Goal: Find contact information: Find contact information

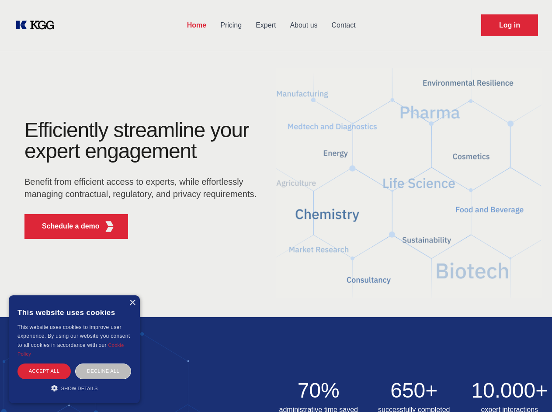
click at [276, 206] on div "Efficiently streamline your expert engagement Benefit from efficient access to …" at bounding box center [143, 183] width 266 height 126
click at [66, 226] on p "Schedule a demo" at bounding box center [71, 226] width 58 height 10
click at [132, 303] on div "× This website uses cookies This website uses cookies to improve user experienc…" at bounding box center [74, 349] width 131 height 108
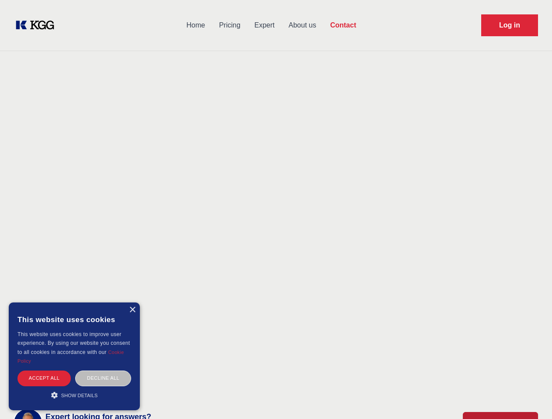
click at [44, 371] on div "Accept all" at bounding box center [43, 378] width 53 height 15
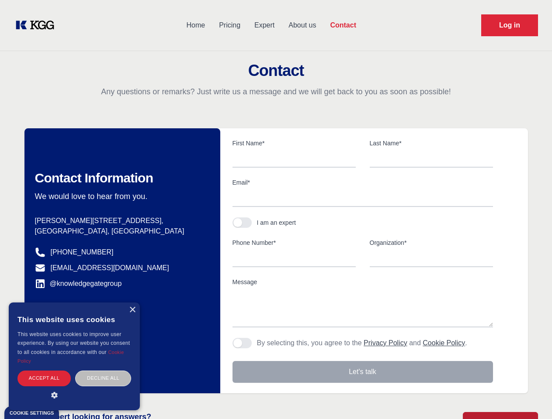
click at [103, 371] on div "Decline all" at bounding box center [103, 378] width 56 height 15
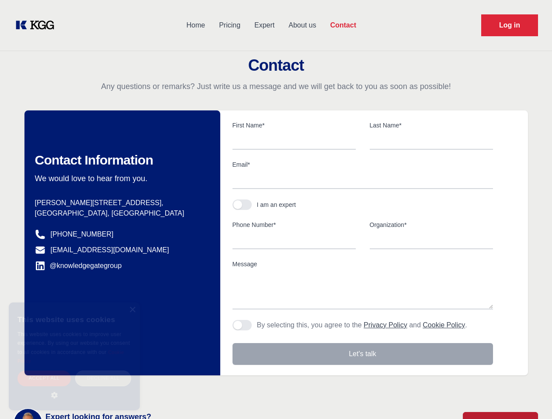
click at [74, 388] on main "Contact Any questions or remarks? Just write us a message and we will get back …" at bounding box center [276, 227] width 552 height 455
